Goal: Task Accomplishment & Management: Use online tool/utility

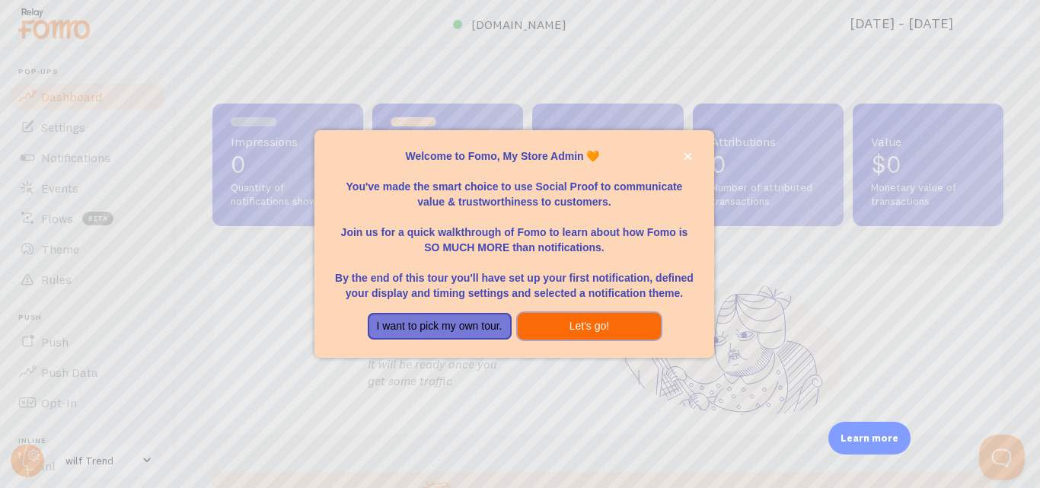
click at [591, 324] on button "Let's go!" at bounding box center [590, 326] width 144 height 27
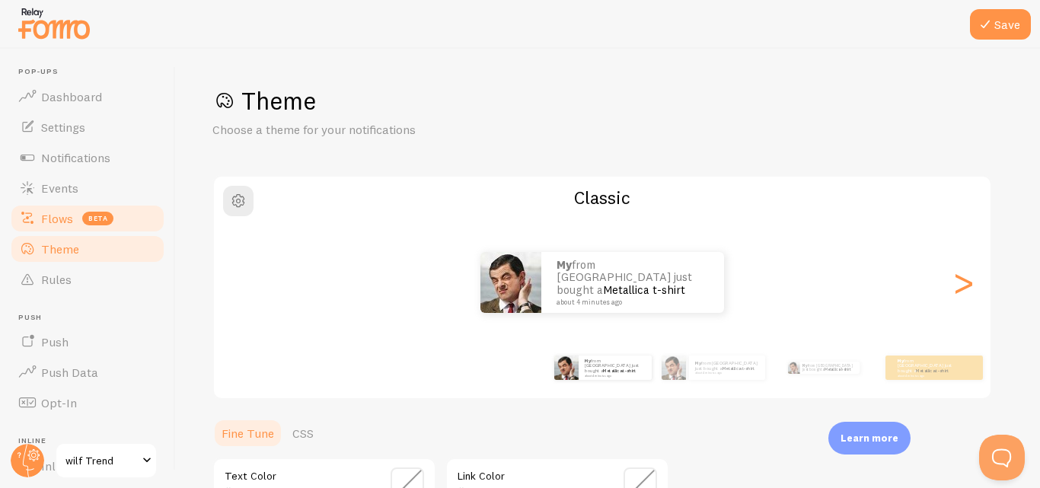
click at [65, 212] on span "Flows" at bounding box center [57, 218] width 32 height 15
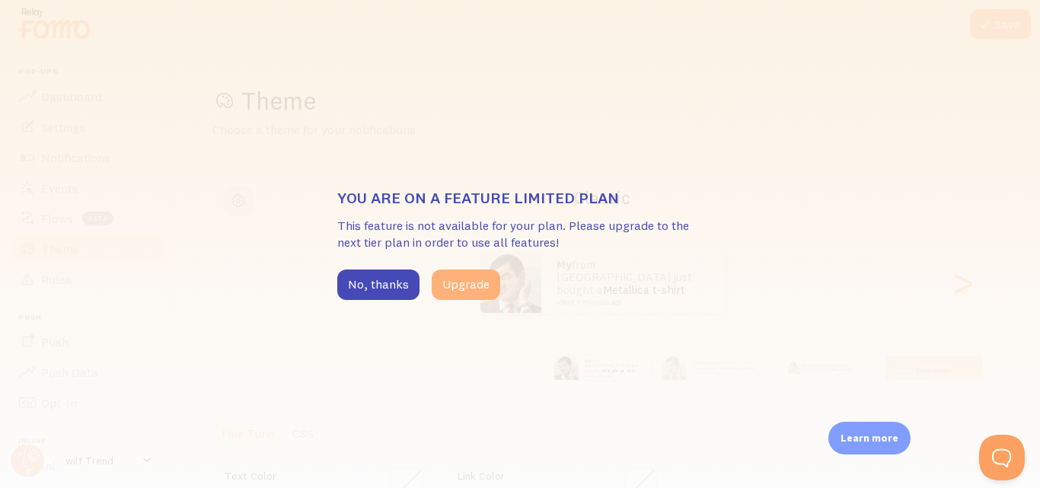
click at [474, 282] on button "Upgrade" at bounding box center [466, 284] width 68 height 30
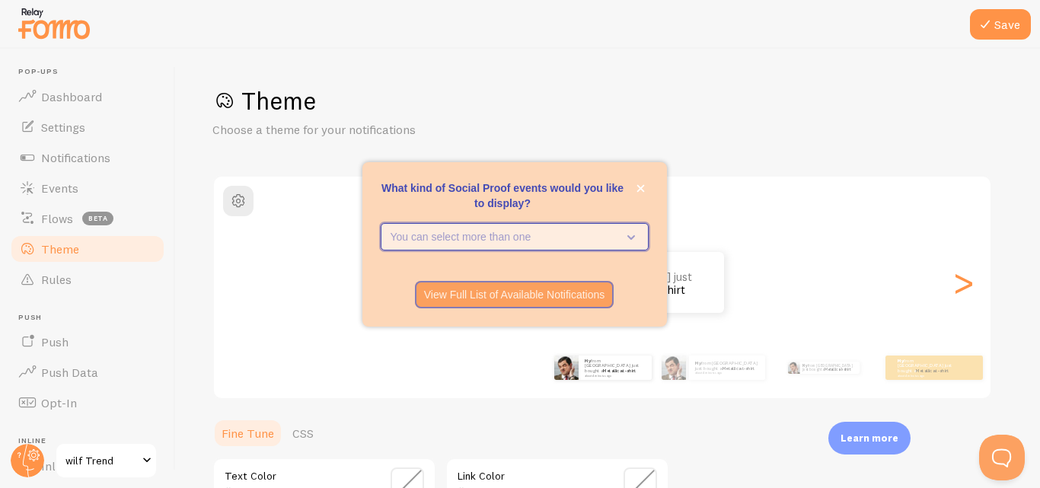
click at [635, 237] on icon "What kind of Social Proof events would you like to display?" at bounding box center [627, 236] width 21 height 17
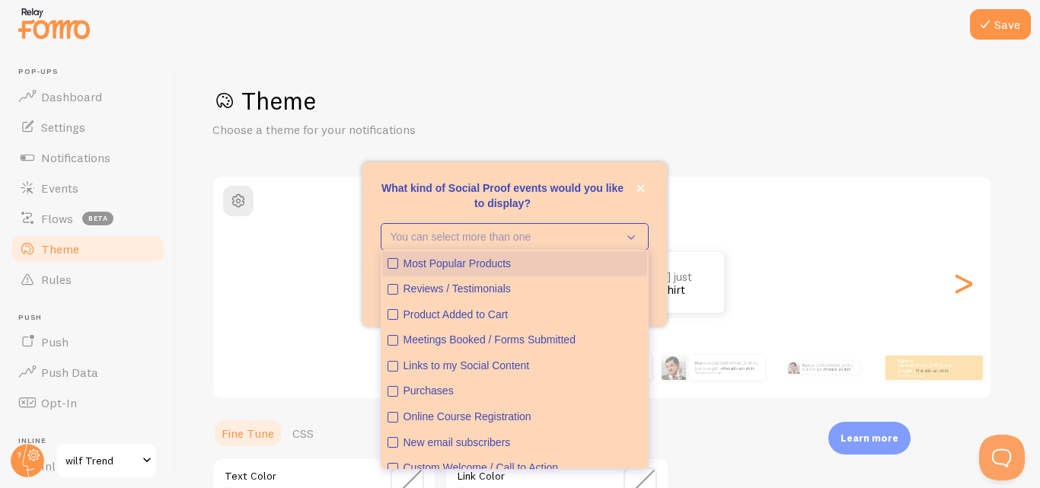
click at [393, 263] on icon "Most Popular Products" at bounding box center [392, 263] width 9 height 9
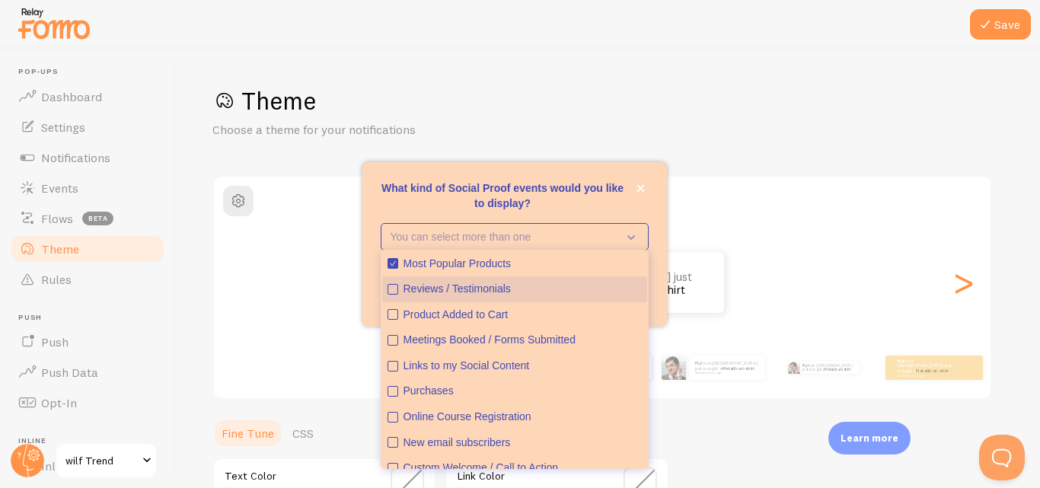
click at [393, 282] on button "Reviews / Testimonials" at bounding box center [514, 289] width 265 height 26
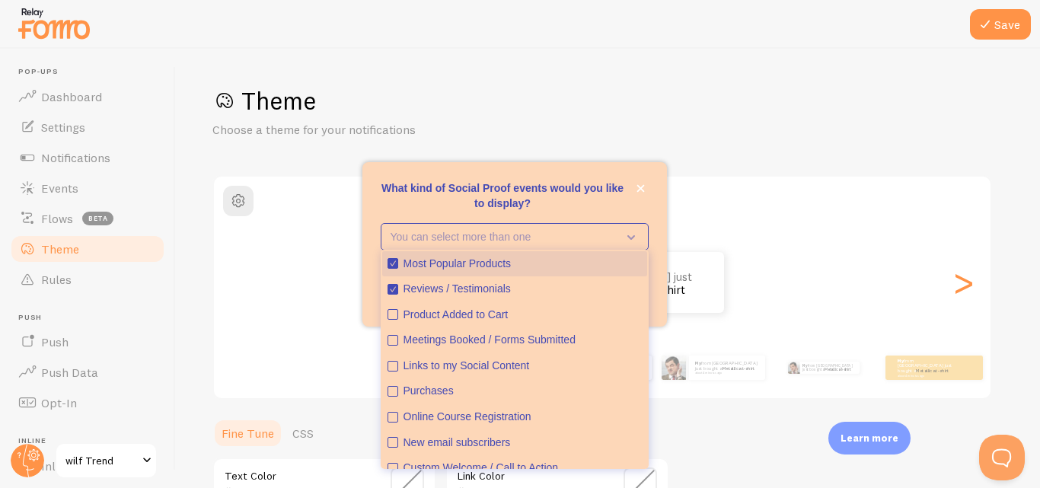
click at [393, 262] on icon "Most Popular Products" at bounding box center [392, 263] width 9 height 9
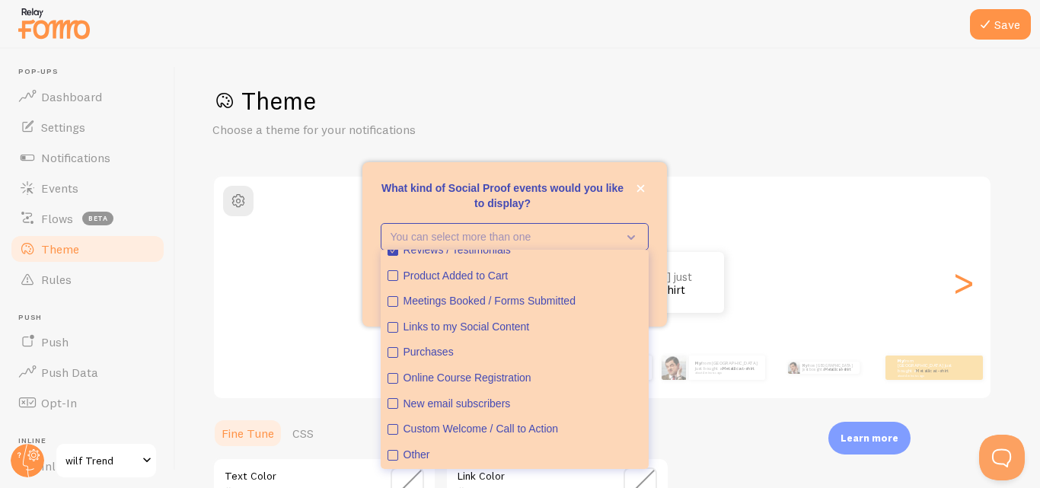
click at [421, 201] on p "What kind of Social Proof events would you like to display?" at bounding box center [515, 195] width 268 height 30
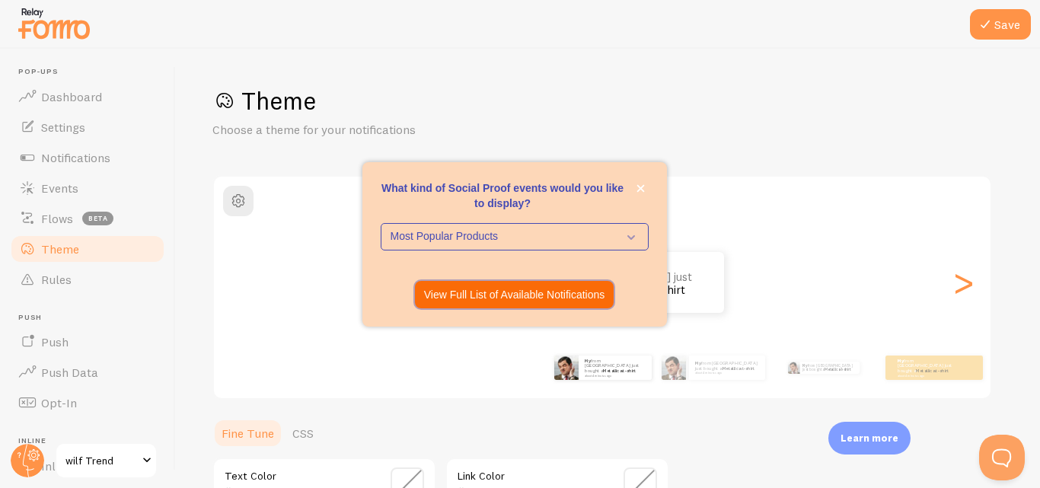
click at [477, 296] on p "View Full List of Available Notifications" at bounding box center [514, 294] width 181 height 15
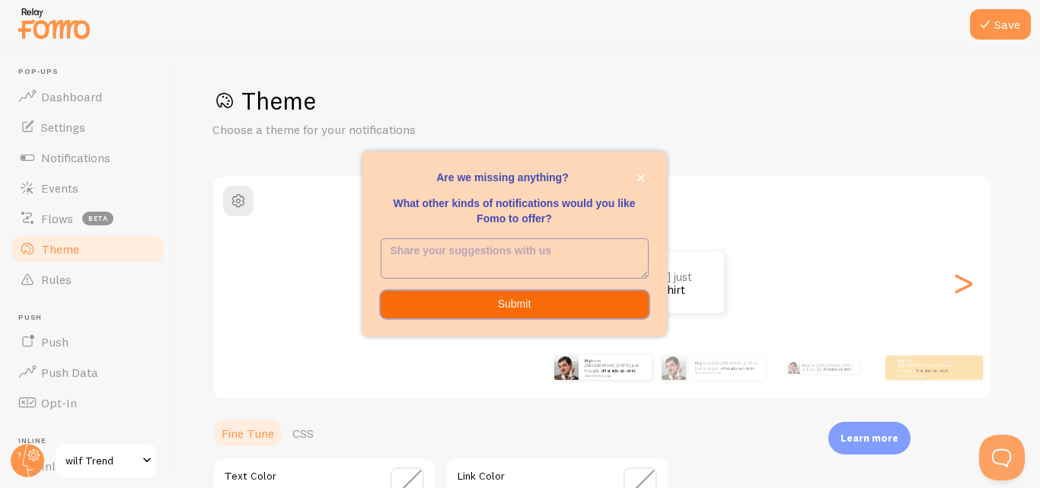
click at [484, 303] on button "Submit" at bounding box center [515, 304] width 268 height 27
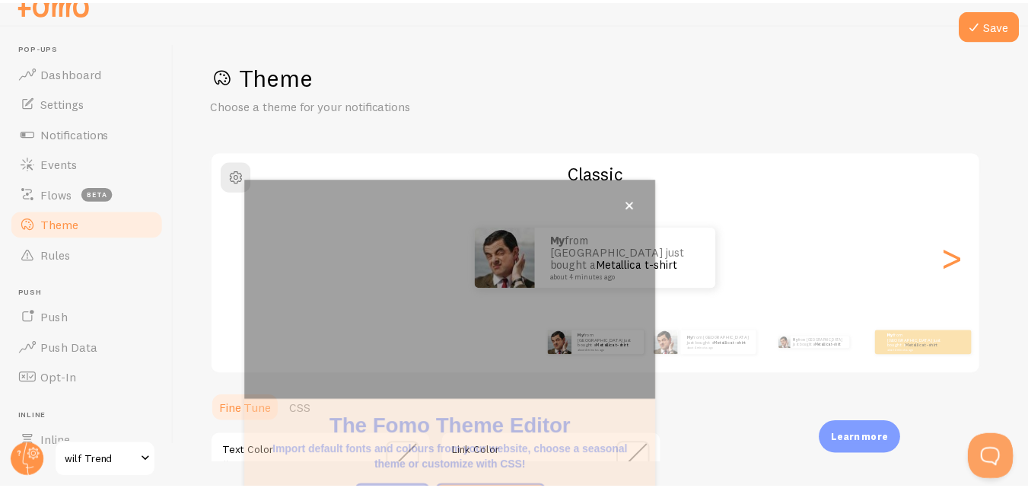
scroll to position [164, 0]
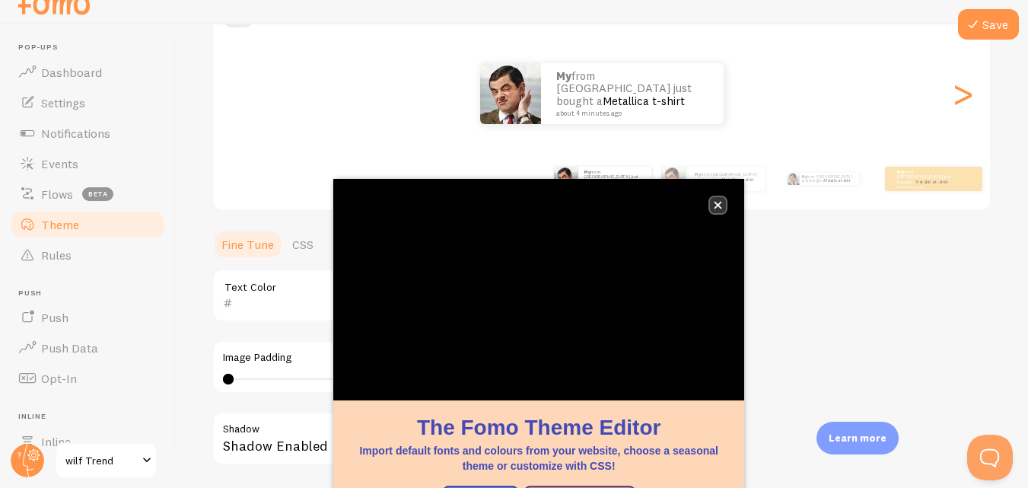
click at [715, 200] on button "close," at bounding box center [718, 205] width 16 height 16
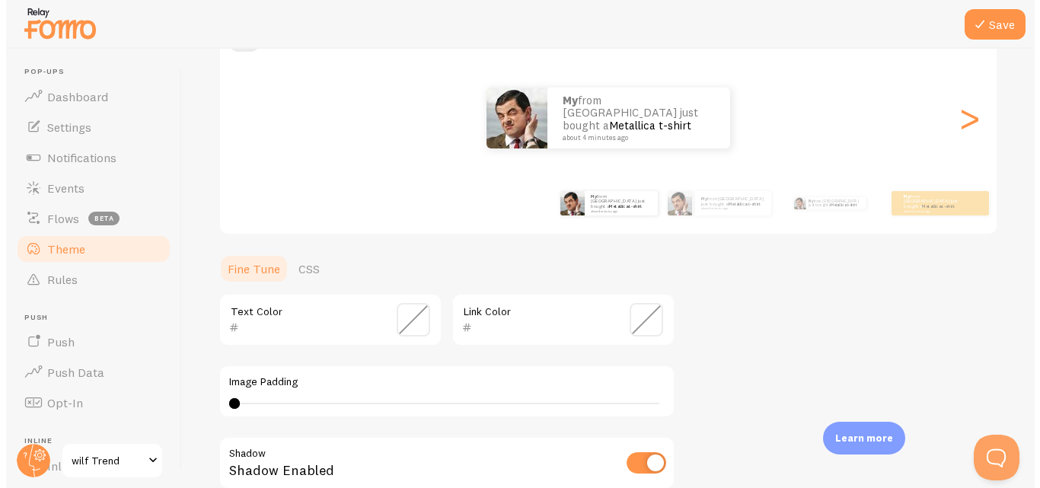
scroll to position [0, 0]
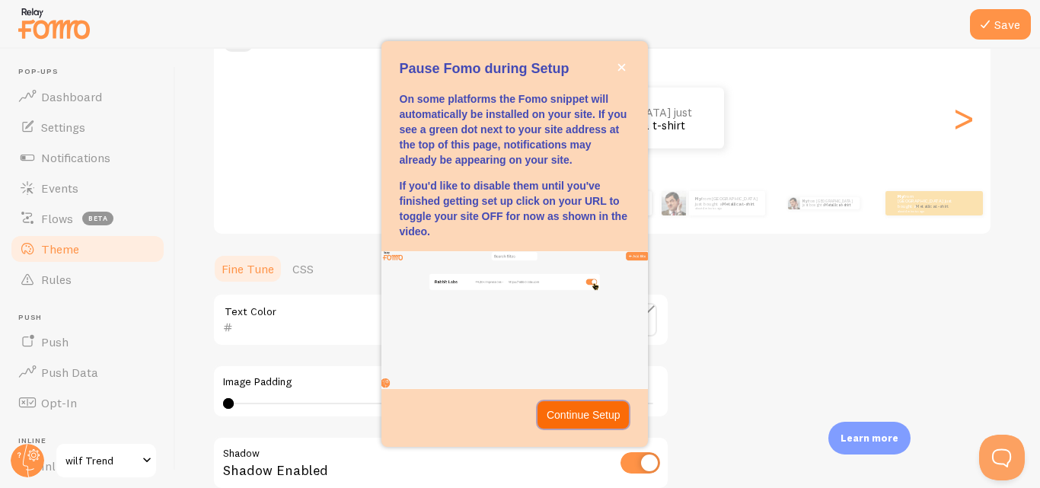
click at [599, 418] on p "Continue Setup" at bounding box center [583, 414] width 74 height 15
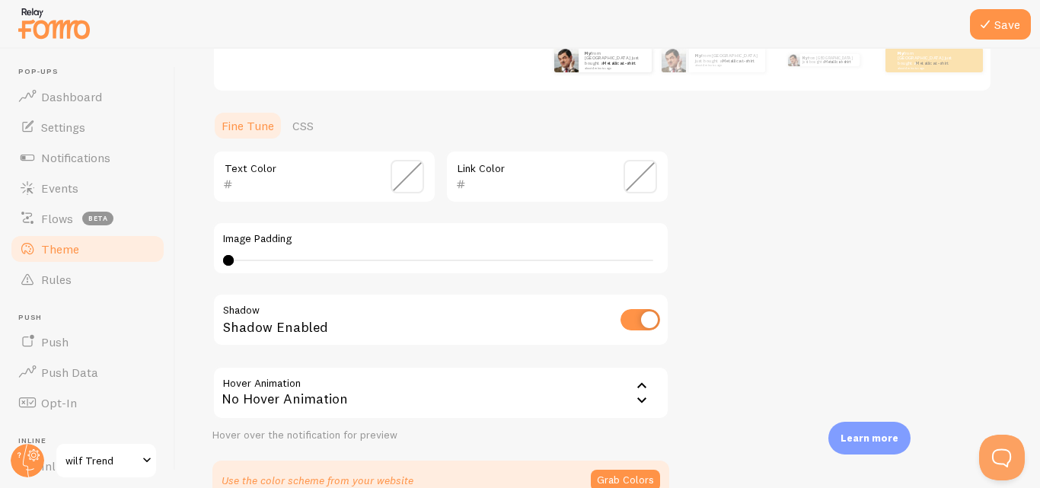
scroll to position [393, 0]
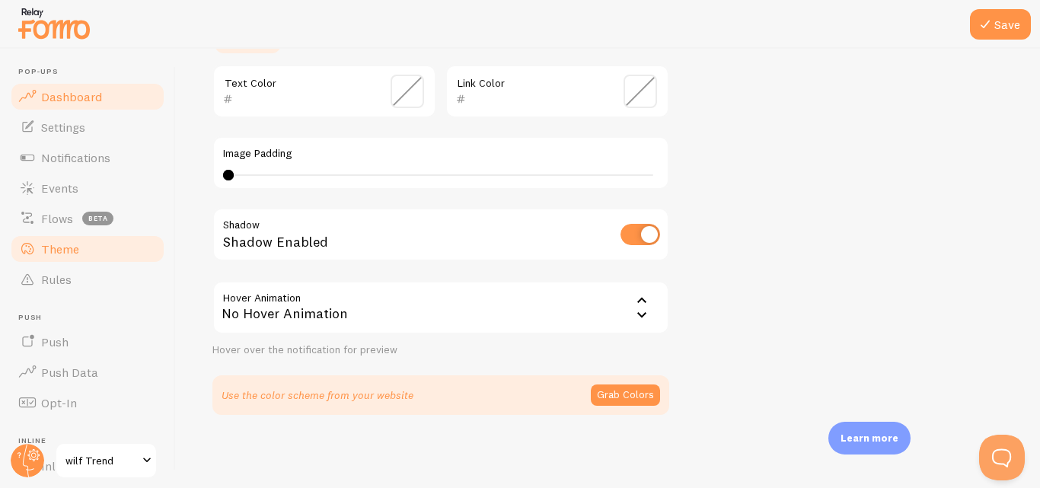
click at [53, 93] on span "Dashboard" at bounding box center [71, 96] width 61 height 15
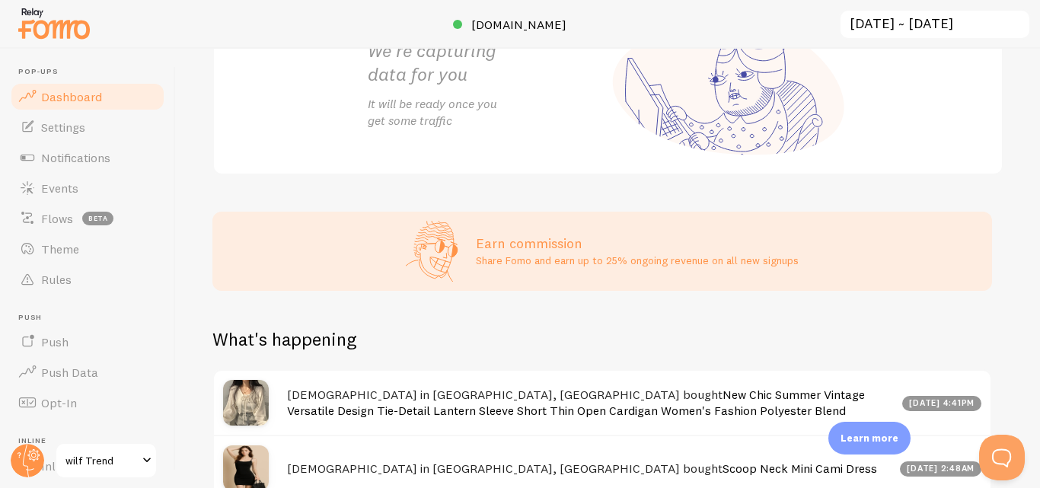
scroll to position [412, 0]
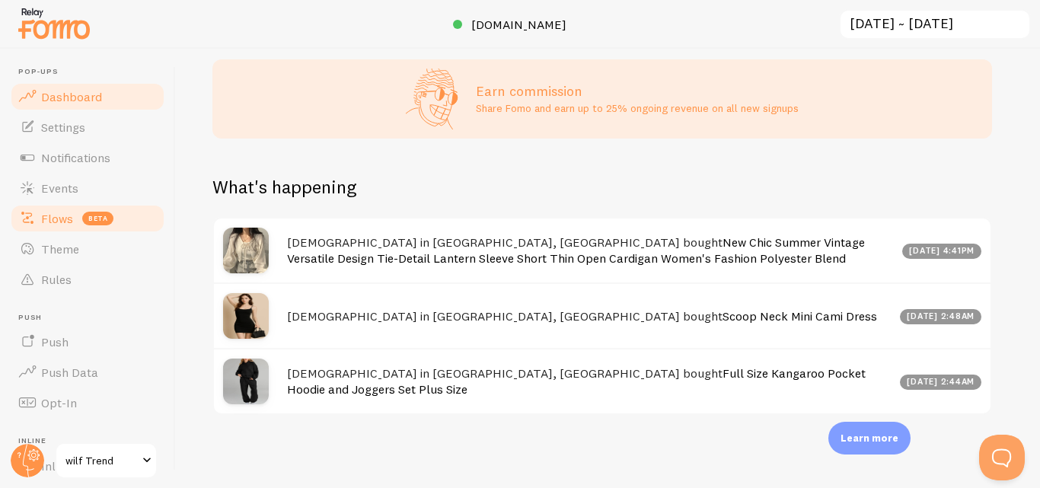
click at [74, 223] on link "Flows beta" at bounding box center [87, 218] width 157 height 30
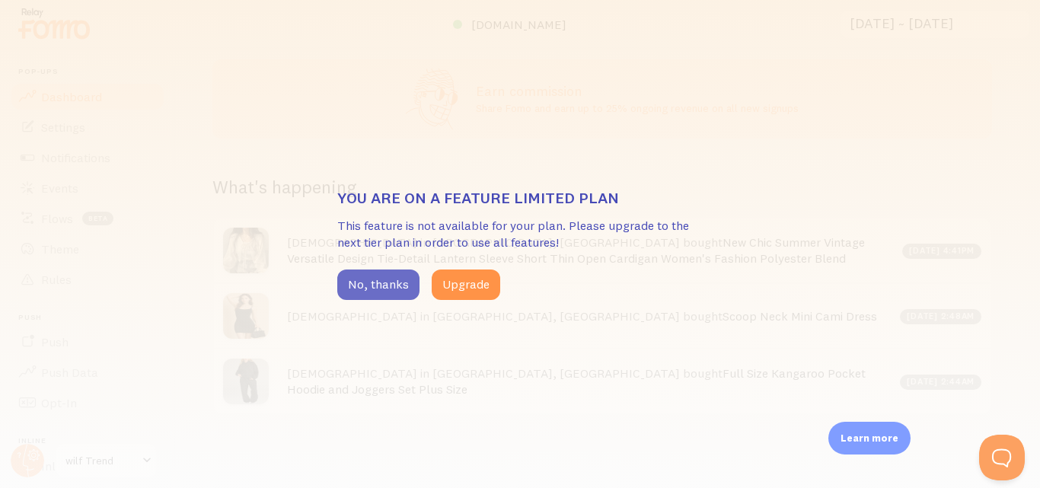
click at [373, 285] on button "No, thanks" at bounding box center [378, 284] width 82 height 30
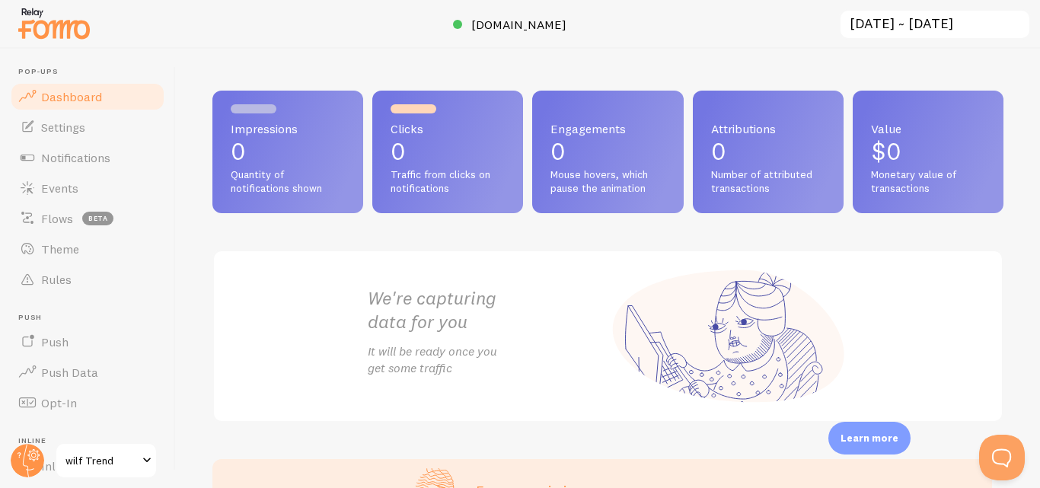
scroll to position [0, 0]
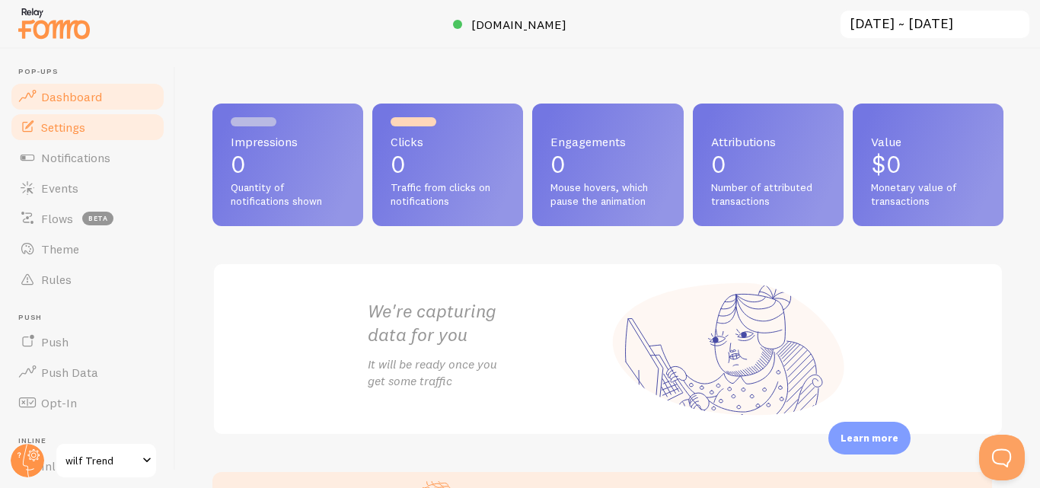
click at [46, 118] on link "Settings" at bounding box center [87, 127] width 157 height 30
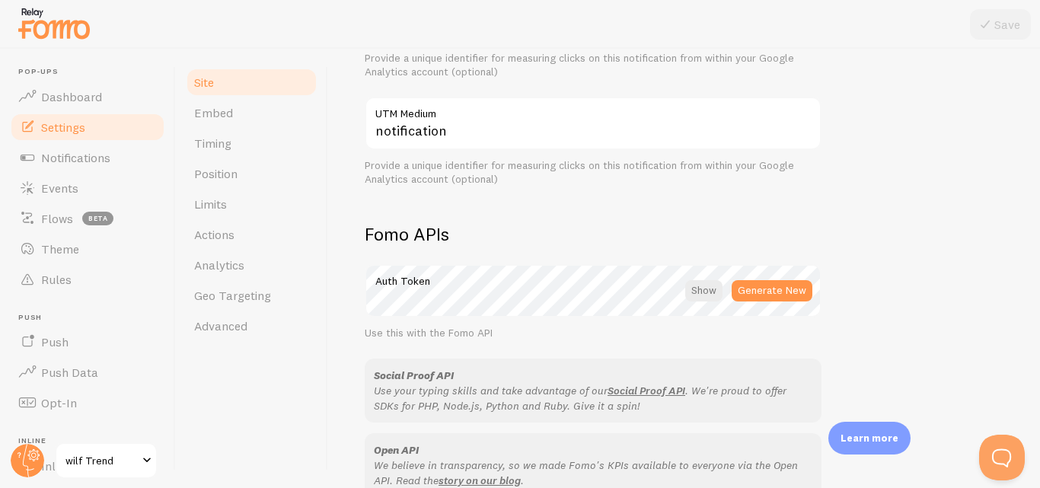
scroll to position [709, 0]
click at [699, 287] on div at bounding box center [703, 289] width 37 height 21
click at [699, 287] on div at bounding box center [705, 289] width 33 height 21
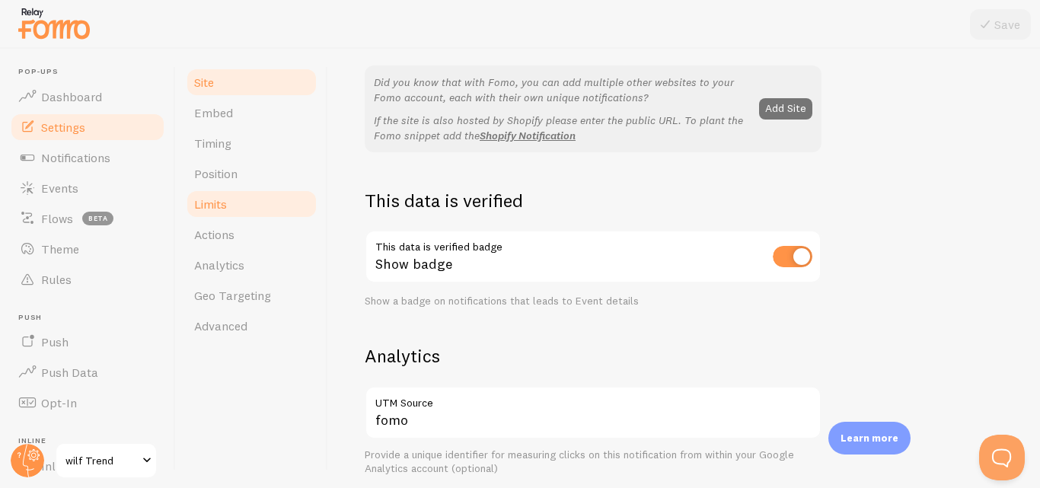
scroll to position [303, 0]
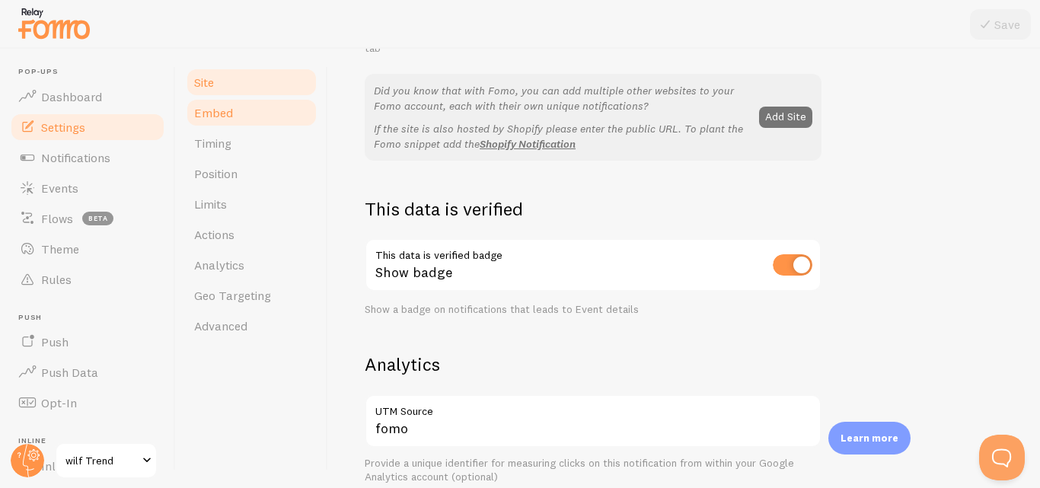
click at [215, 103] on link "Embed" at bounding box center [251, 112] width 133 height 30
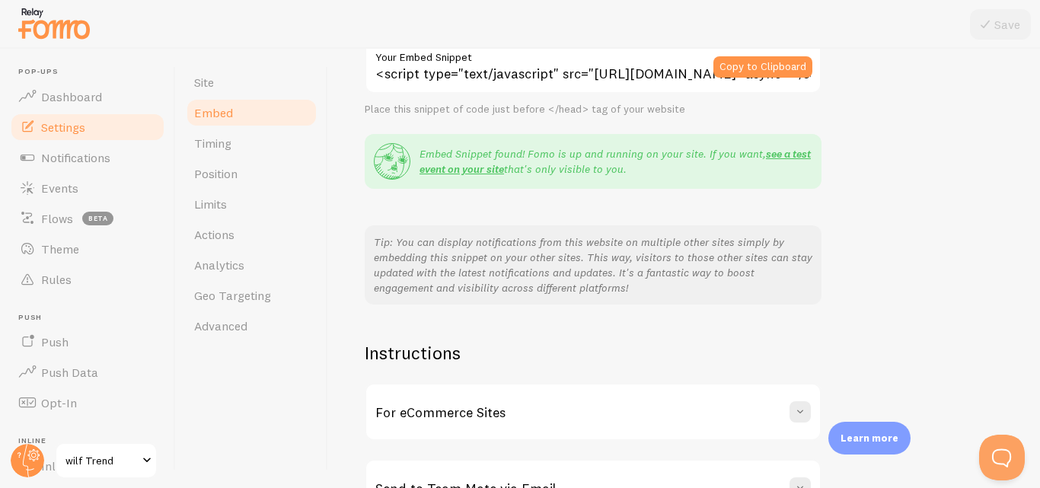
scroll to position [329, 0]
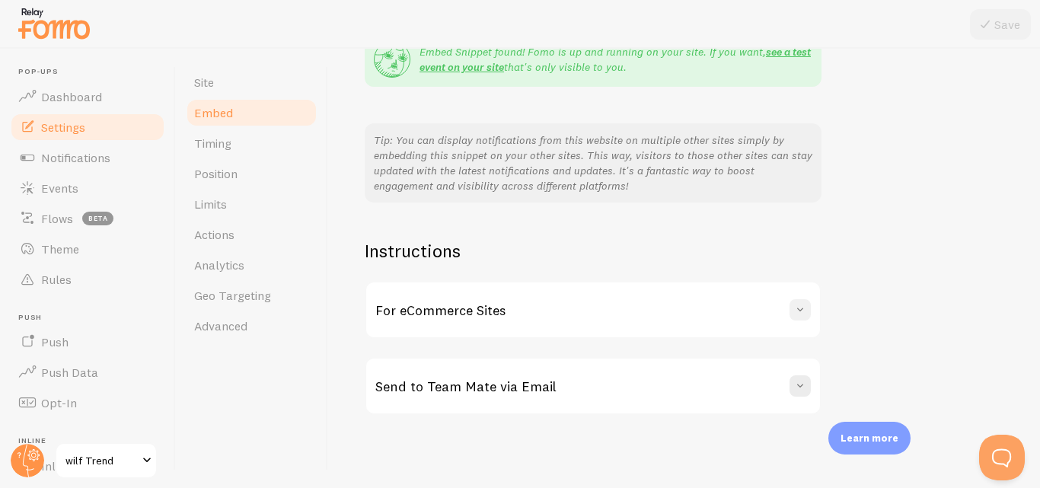
click at [802, 309] on span at bounding box center [799, 309] width 15 height 15
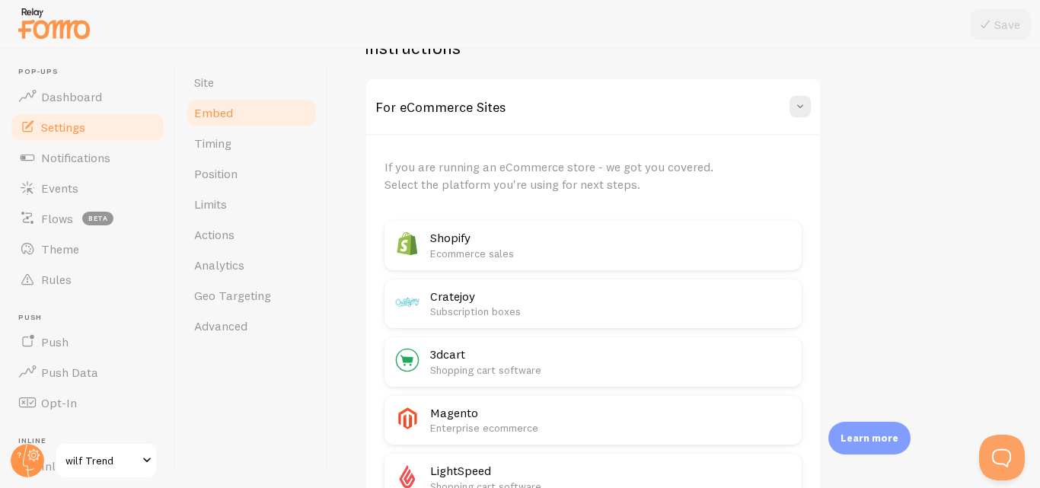
scroll to position [535, 0]
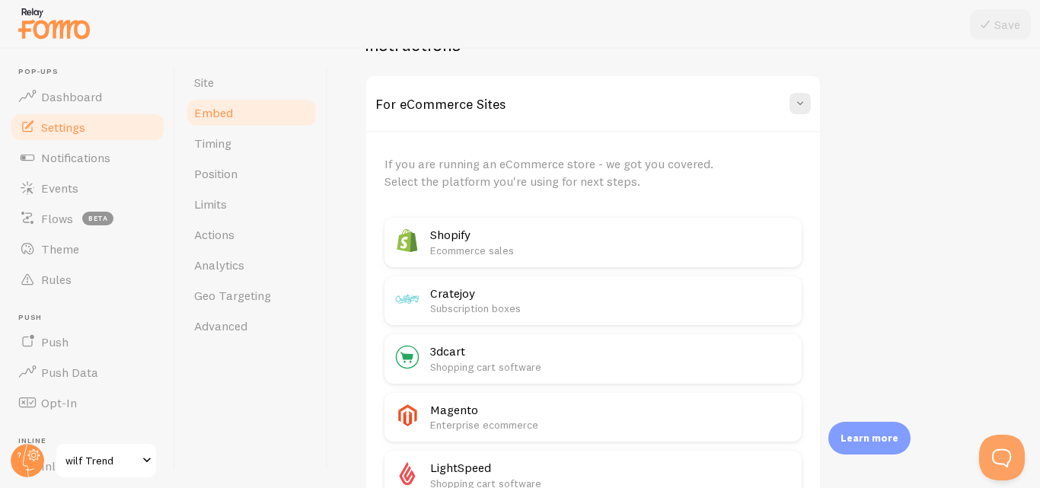
click at [503, 252] on p "Ecommerce sales" at bounding box center [611, 250] width 362 height 15
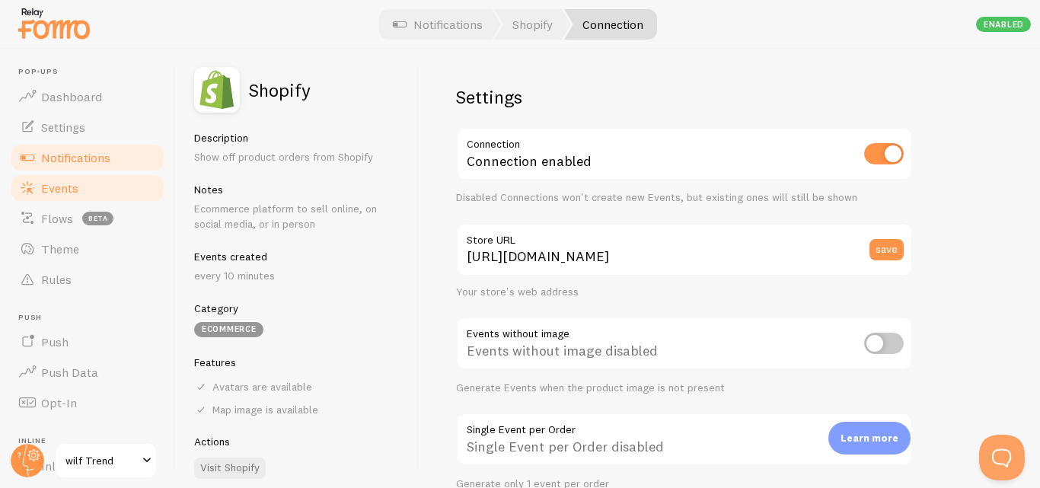
click at [81, 190] on link "Events" at bounding box center [87, 188] width 157 height 30
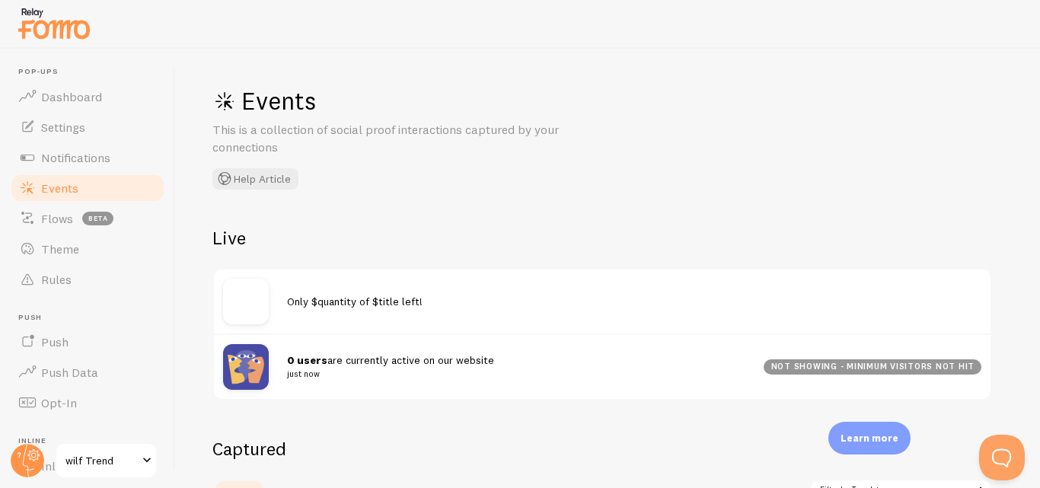
scroll to position [337, 0]
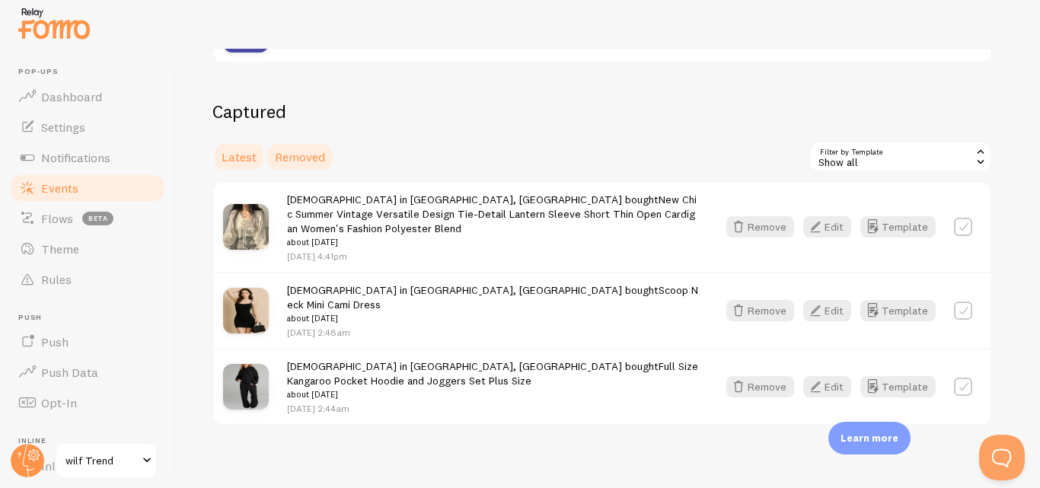
click at [312, 155] on span "Removed" at bounding box center [300, 156] width 50 height 15
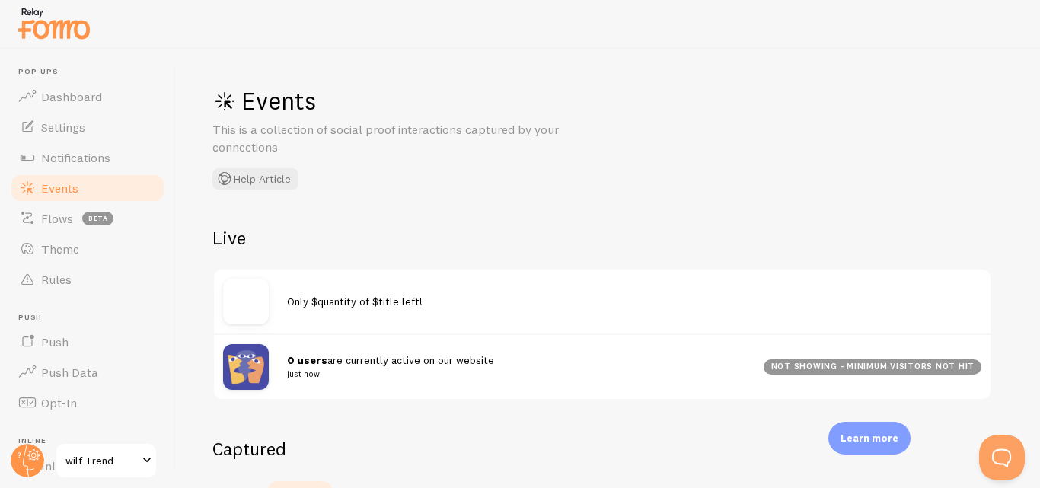
scroll to position [210, 0]
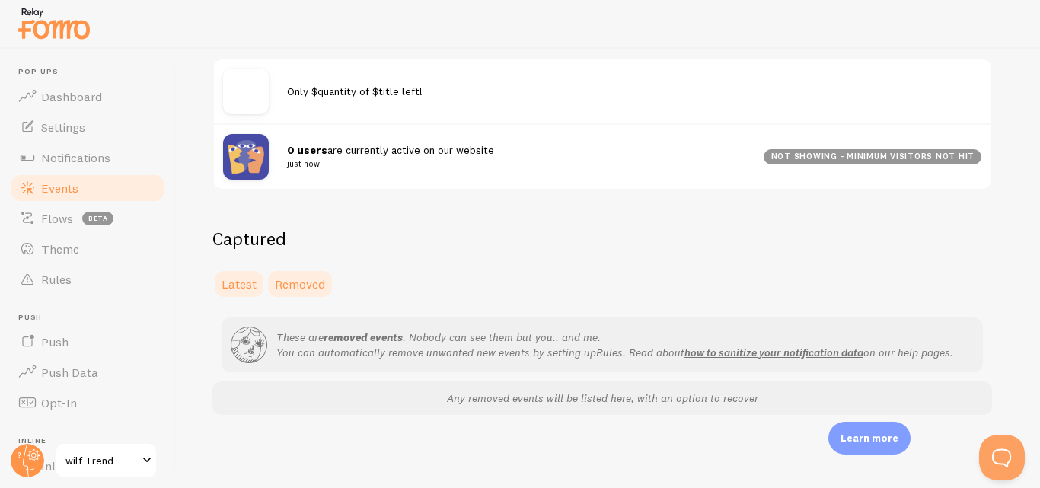
click at [240, 290] on span "Latest" at bounding box center [238, 283] width 35 height 15
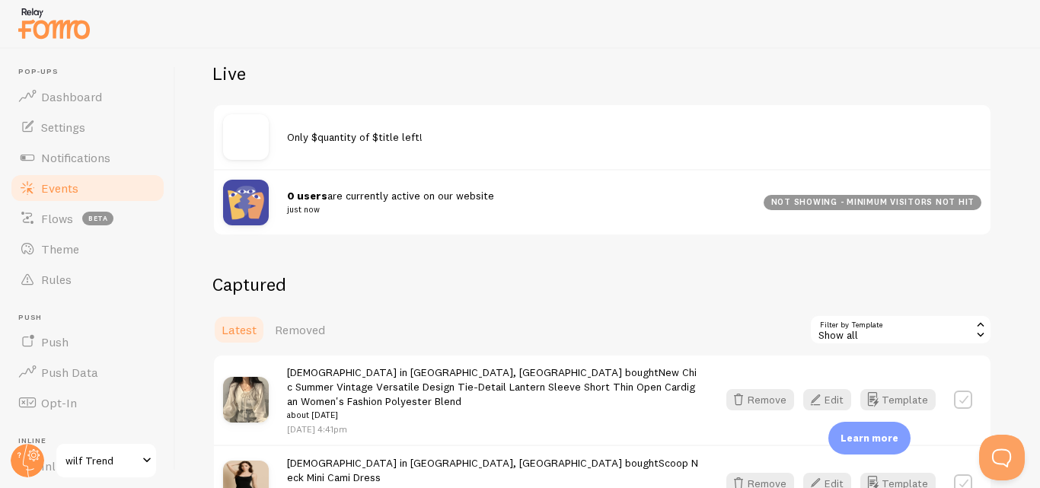
scroll to position [337, 0]
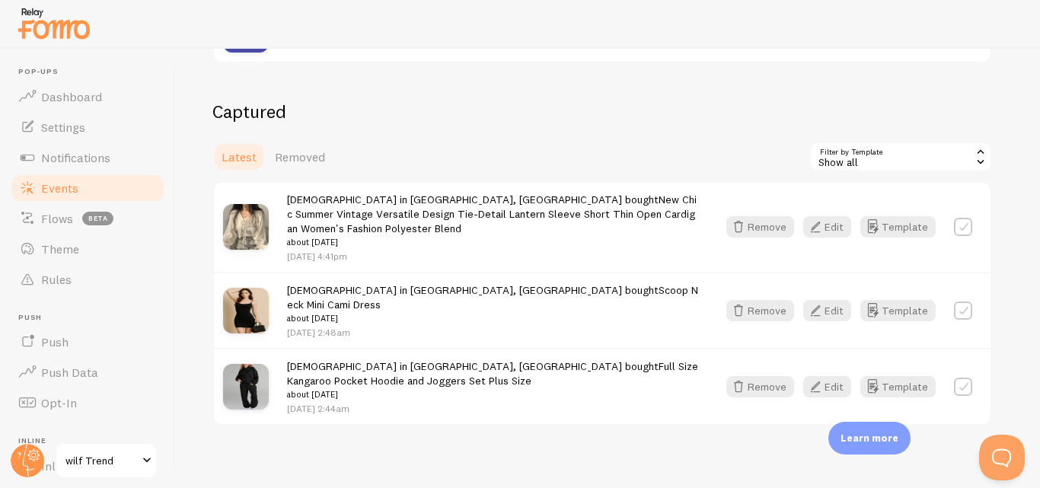
click at [933, 162] on div "Show all" at bounding box center [900, 157] width 183 height 30
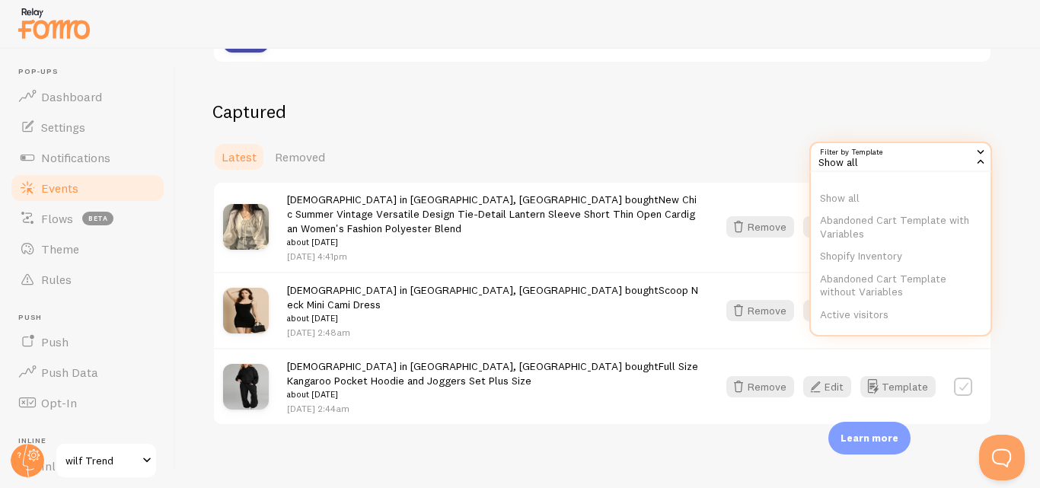
click at [933, 162] on div "Show all" at bounding box center [900, 157] width 183 height 30
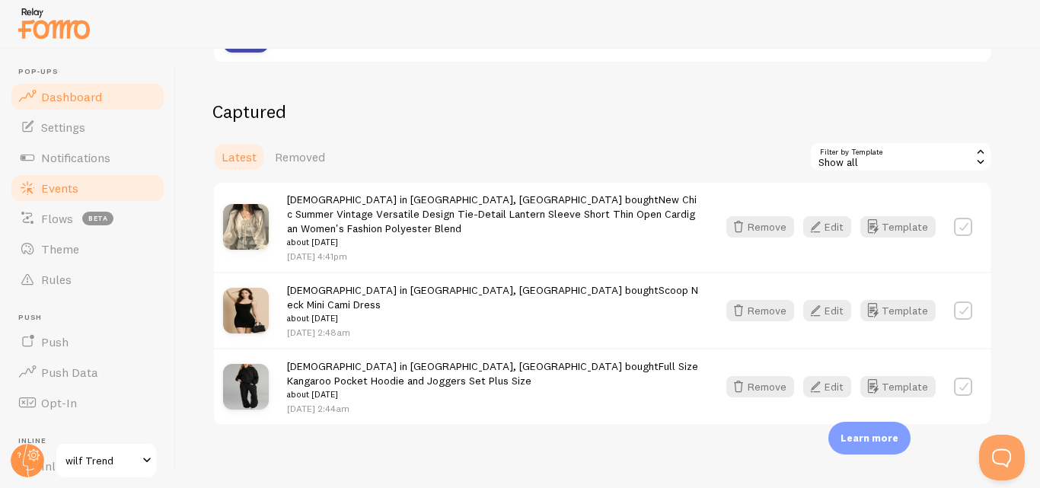
click at [52, 100] on span "Dashboard" at bounding box center [71, 96] width 61 height 15
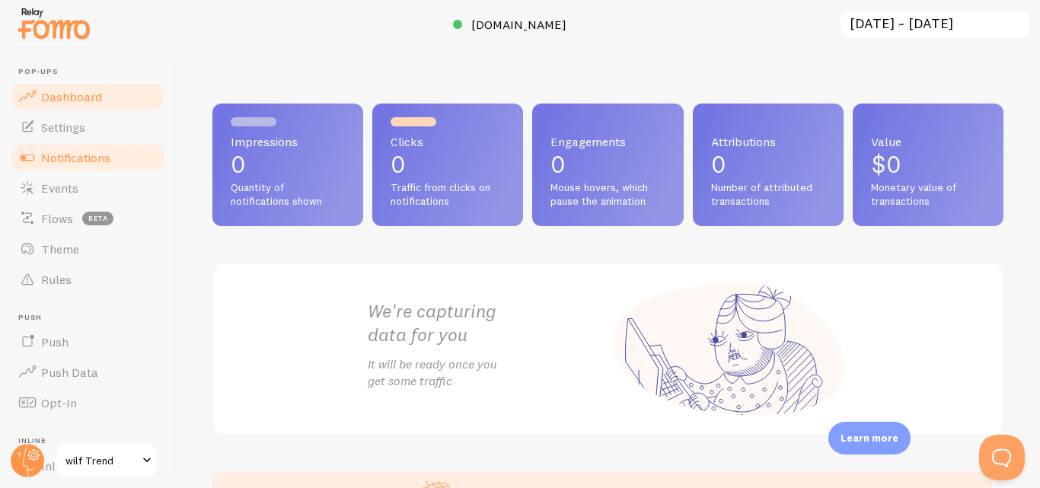
click at [64, 157] on span "Notifications" at bounding box center [75, 157] width 69 height 15
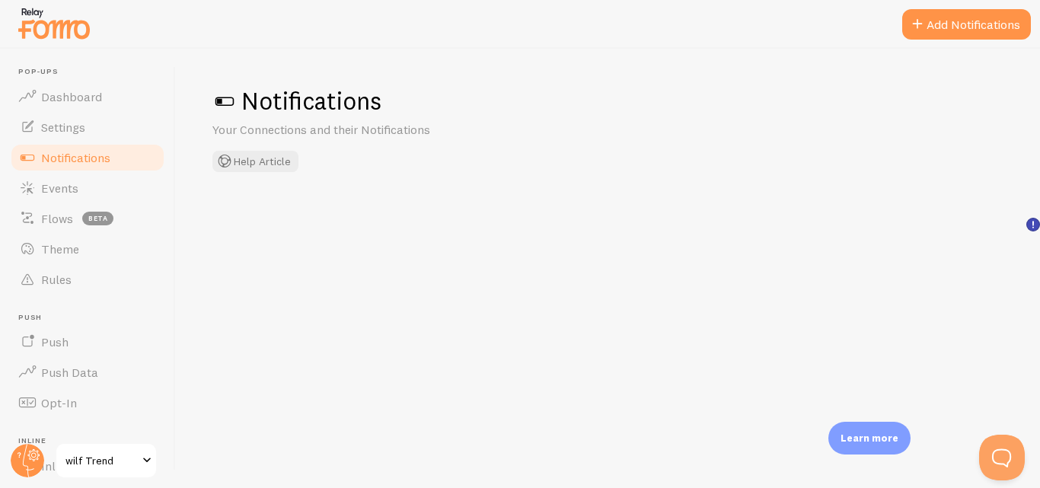
click at [227, 100] on span at bounding box center [224, 101] width 24 height 24
click at [225, 101] on span at bounding box center [224, 101] width 24 height 24
click at [217, 105] on span at bounding box center [224, 101] width 24 height 24
click at [938, 23] on button "Add Notifications" at bounding box center [966, 24] width 129 height 30
